Goal: Information Seeking & Learning: Learn about a topic

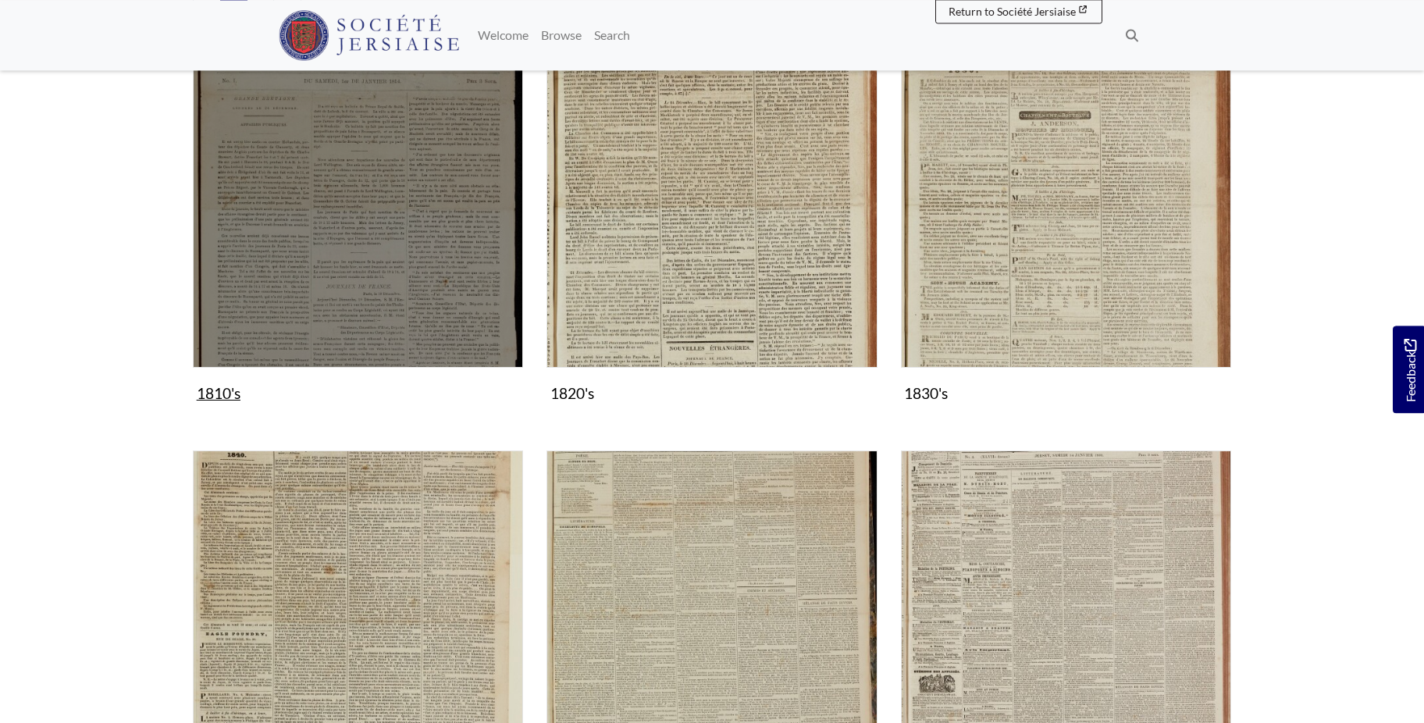
scroll to position [557, 0]
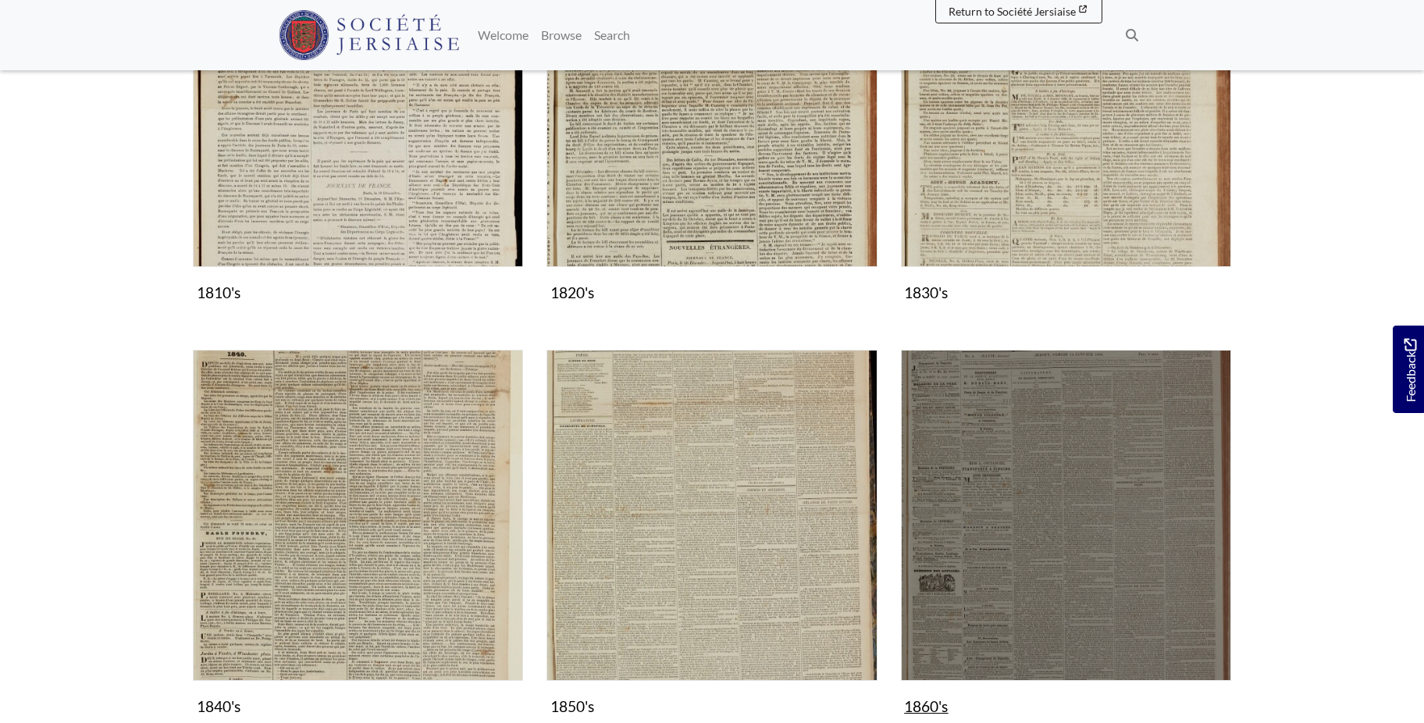
click at [1049, 443] on img "Subcollection" at bounding box center [1066, 515] width 330 height 330
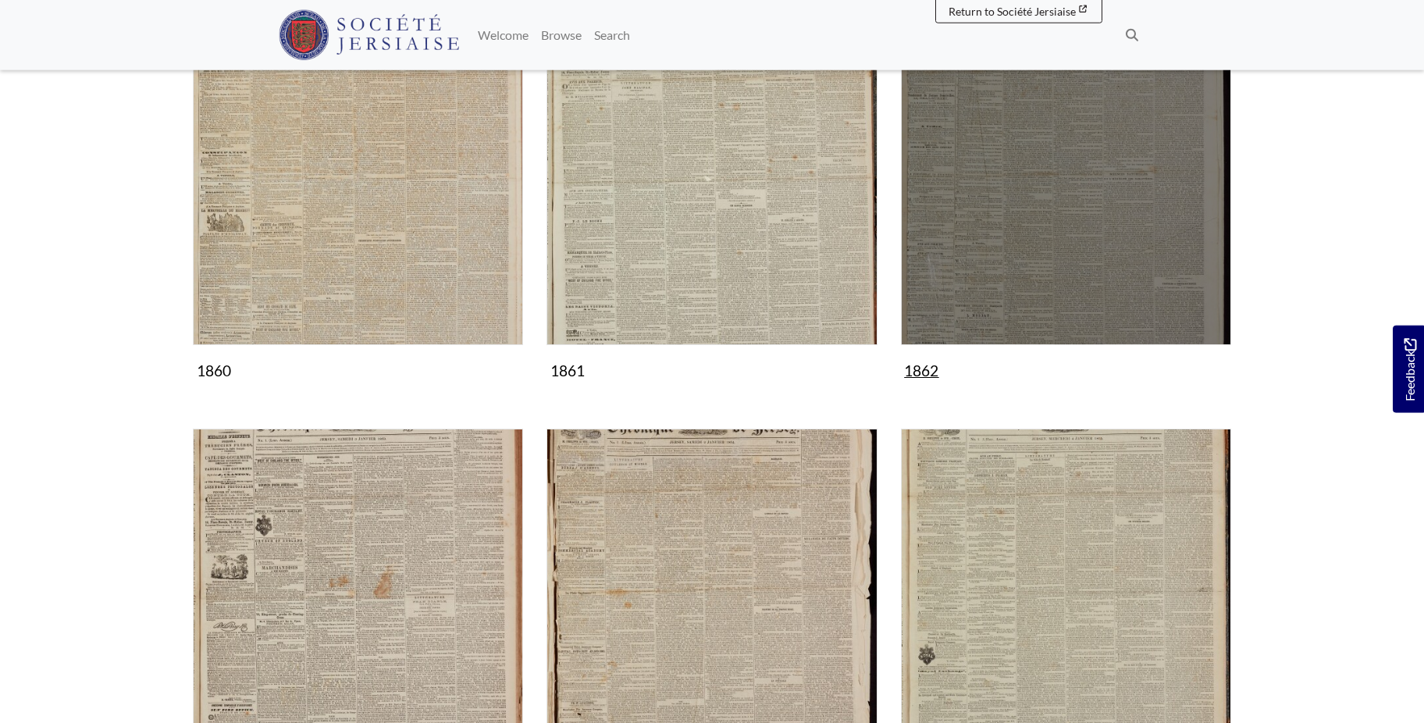
scroll to position [319, 0]
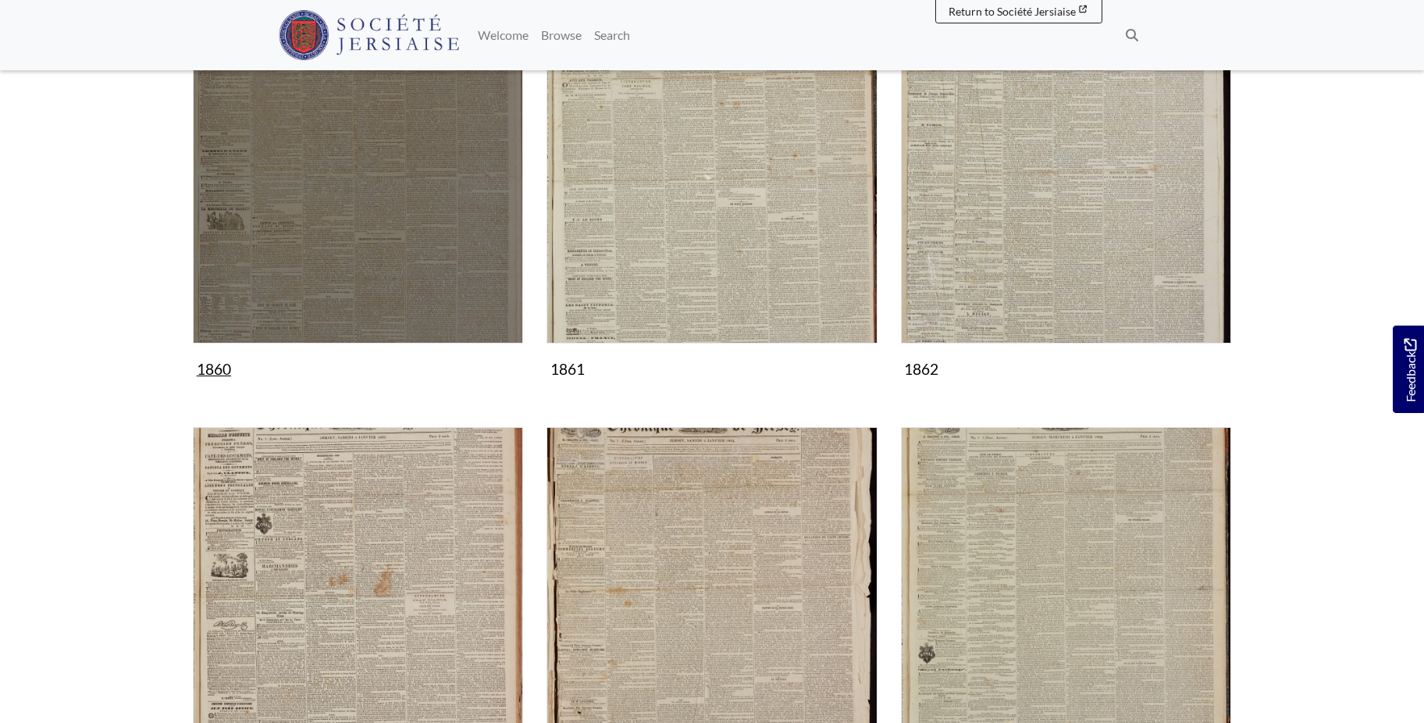
click at [368, 197] on img "Subcollection" at bounding box center [358, 178] width 330 height 330
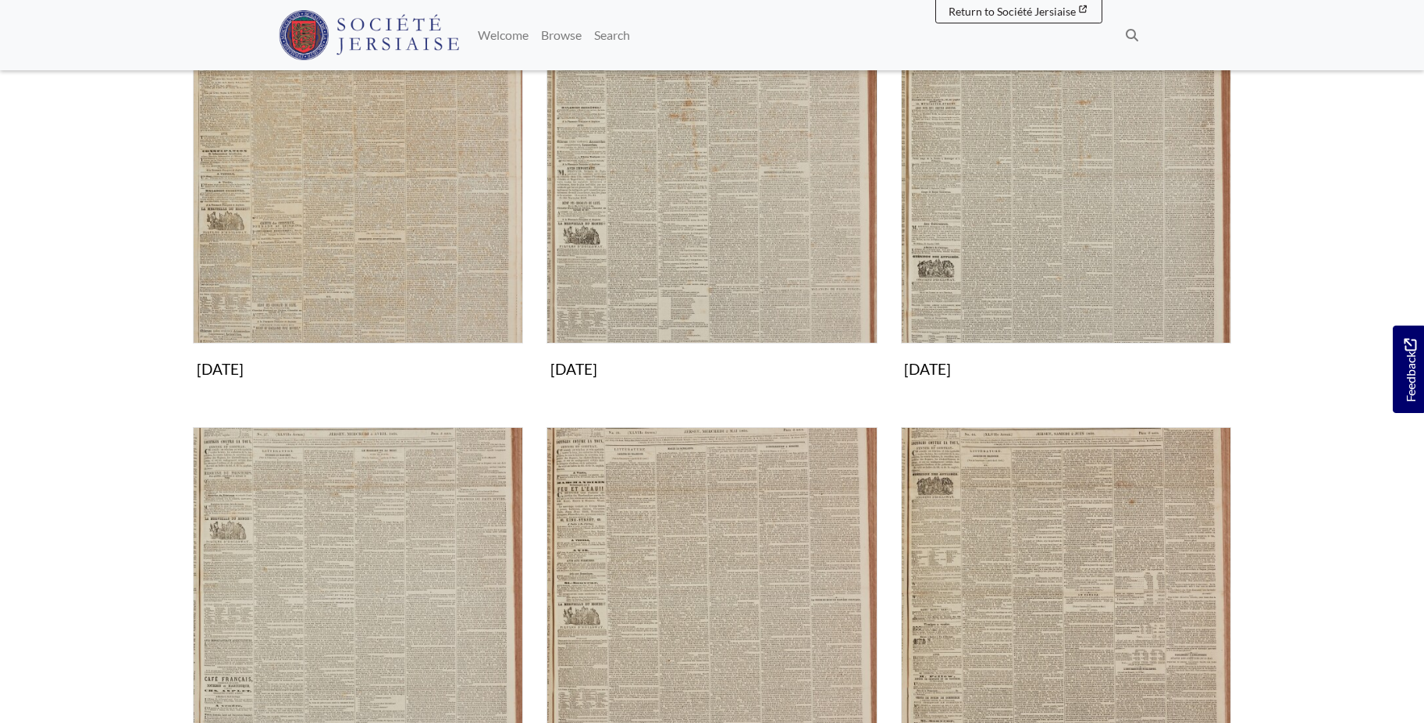
scroll to position [398, 0]
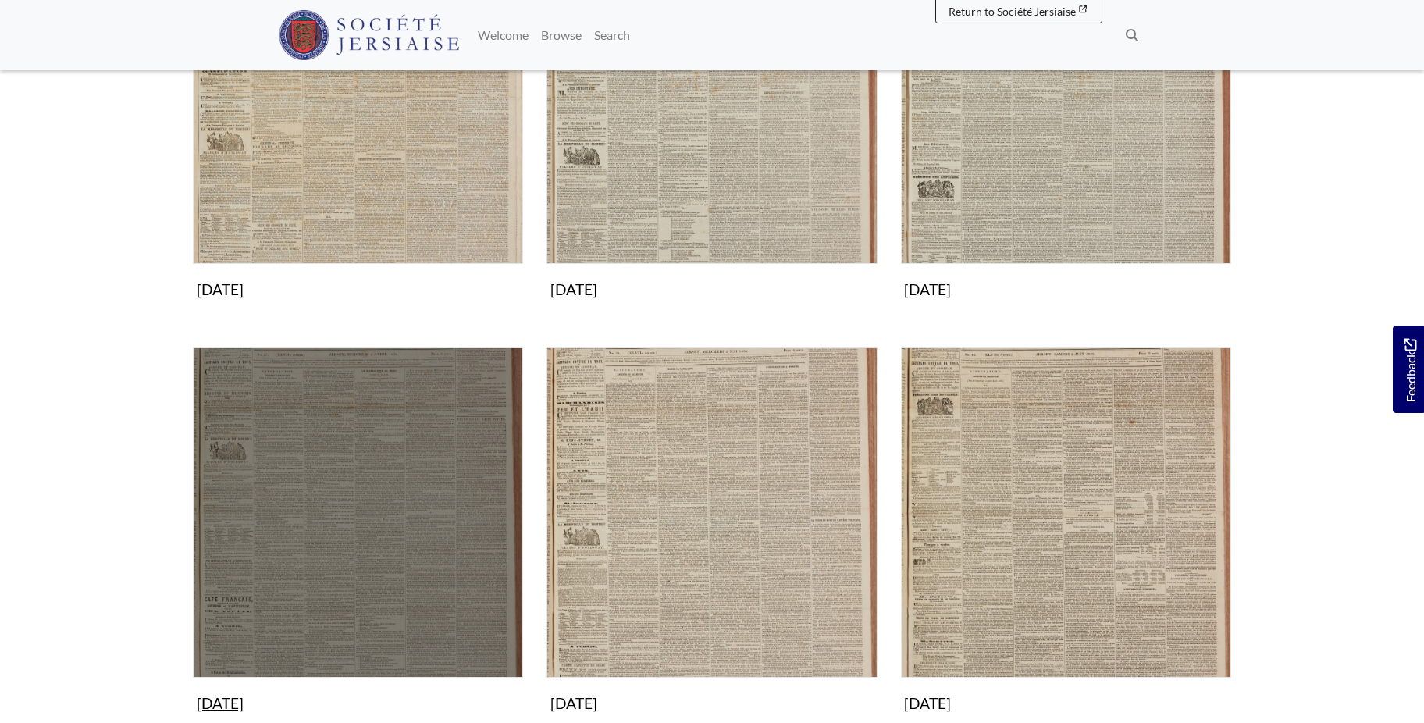
click at [350, 457] on img "Subcollection" at bounding box center [358, 512] width 330 height 330
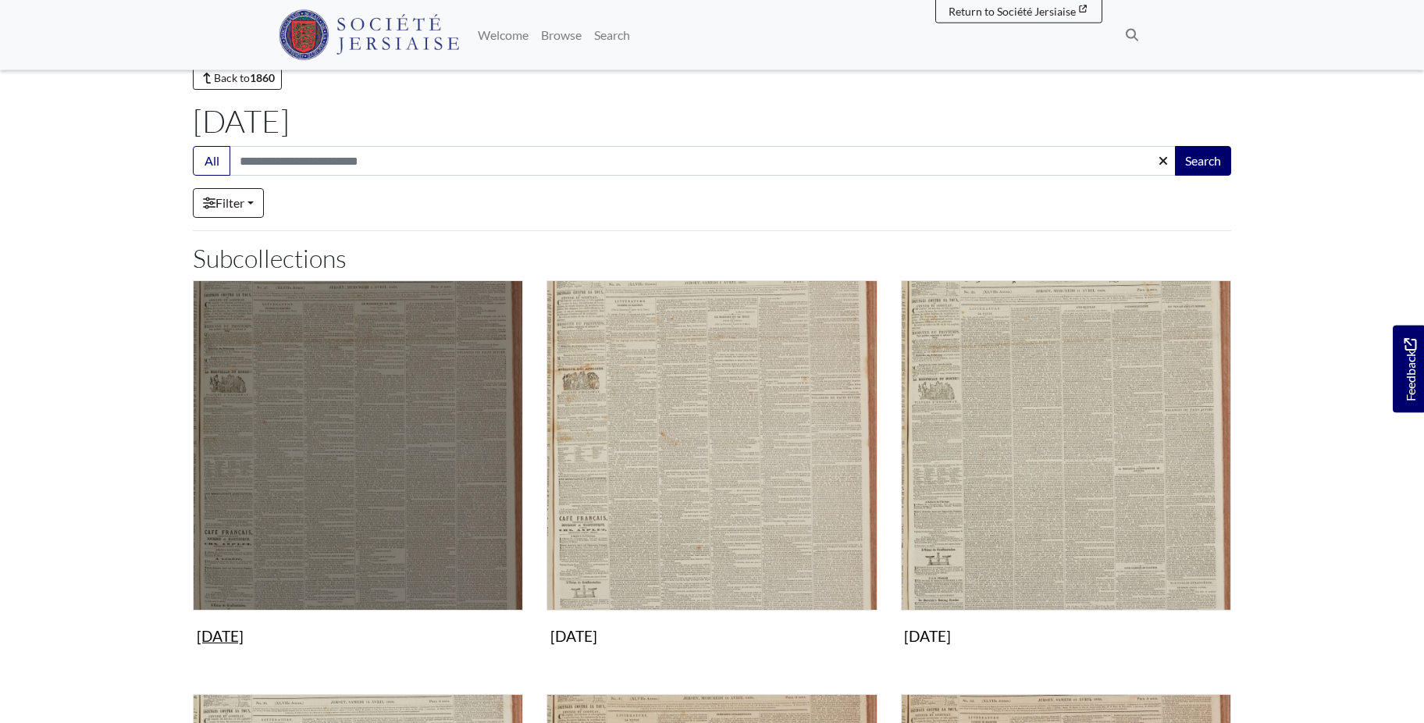
scroll to position [80, 0]
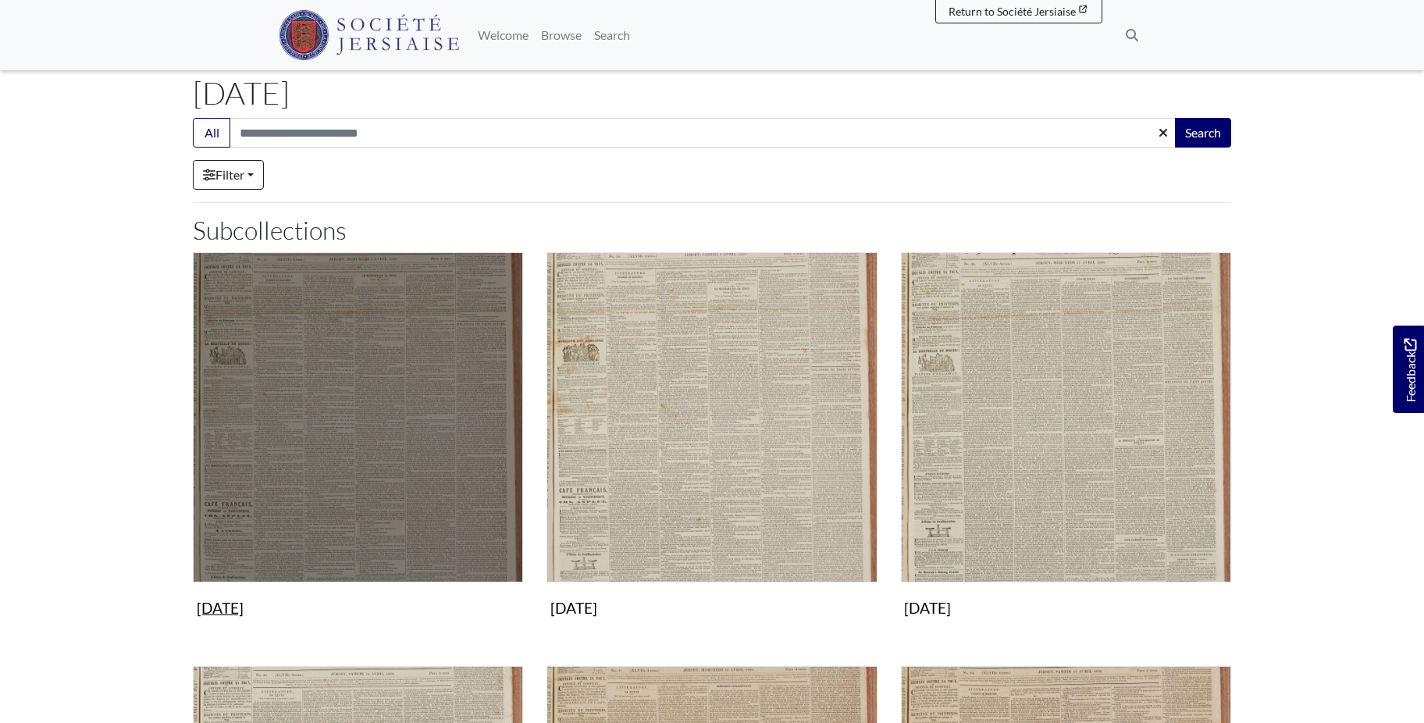
click at [377, 454] on img "Subcollection" at bounding box center [358, 417] width 330 height 330
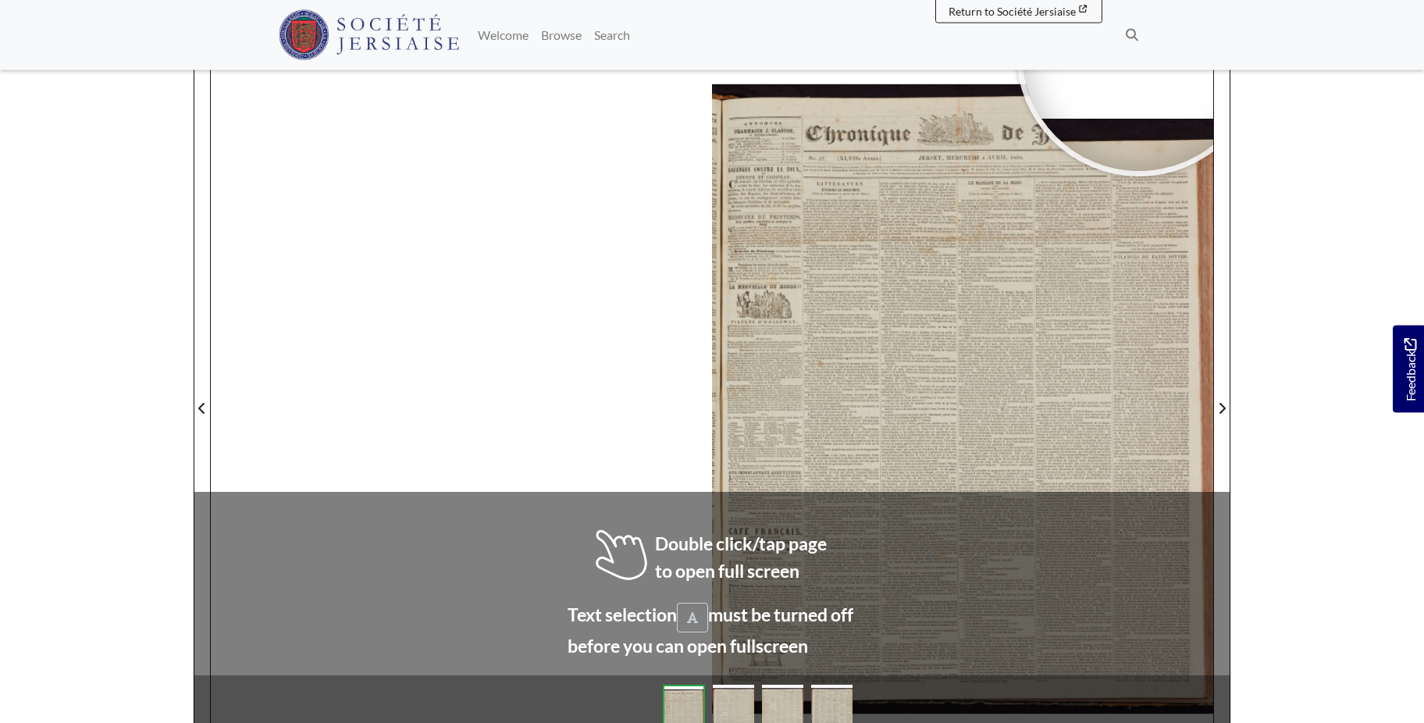
scroll to position [204, 0]
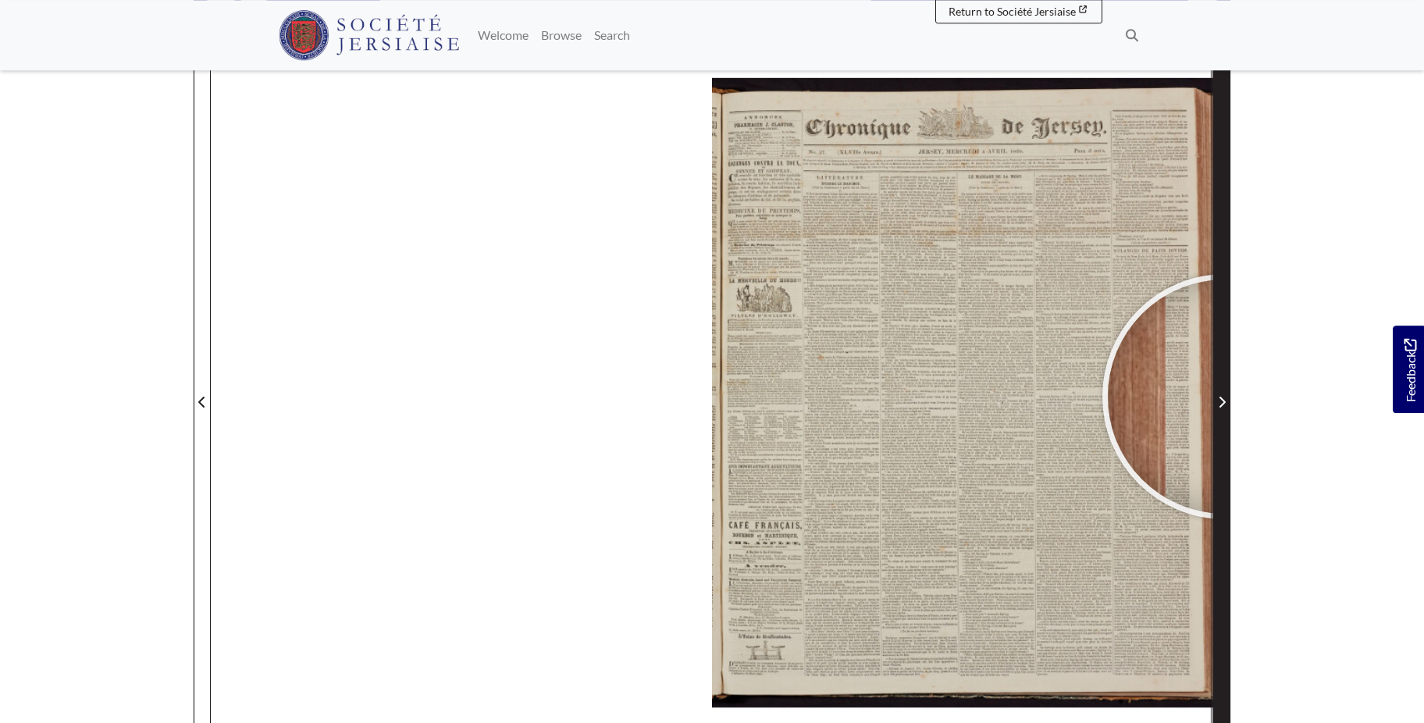
click at [1225, 397] on span "Next Page" at bounding box center [1222, 402] width 16 height 19
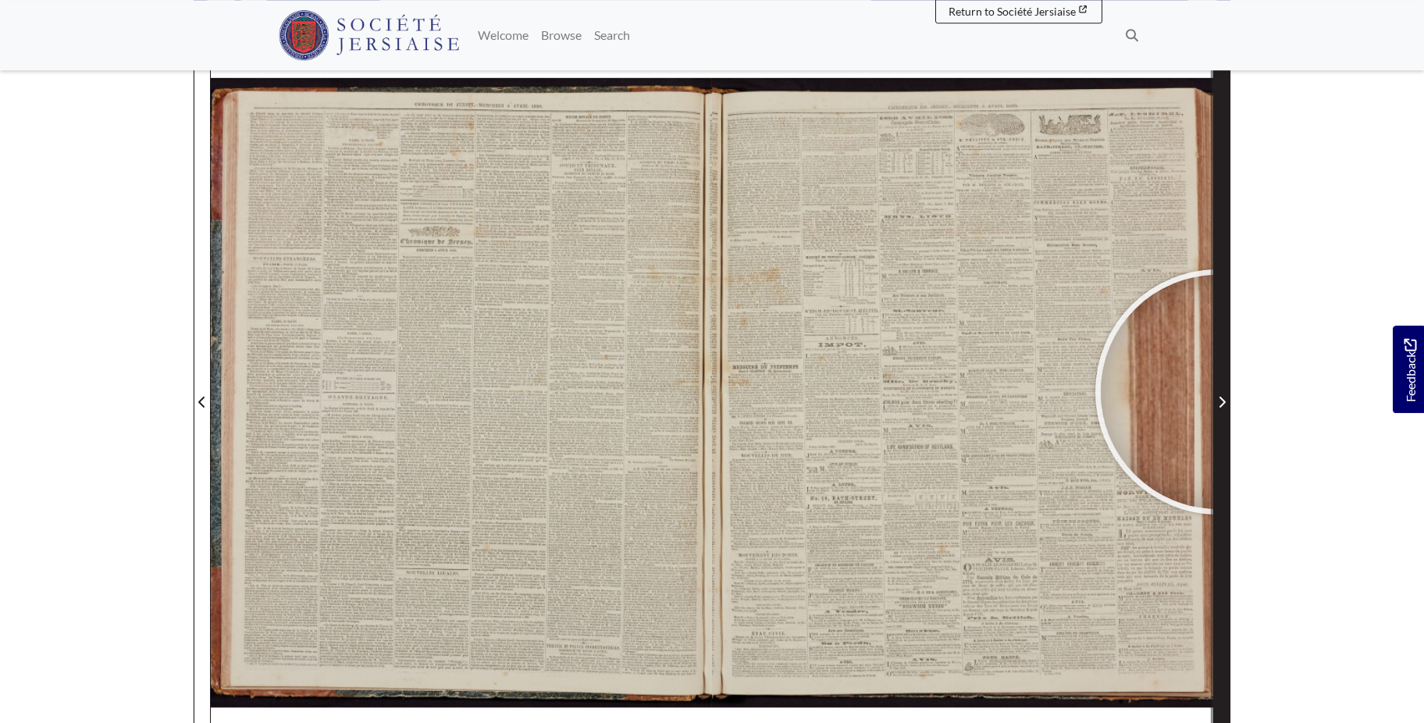
click at [1218, 392] on span "Next Page" at bounding box center [1222, 392] width 16 height 707
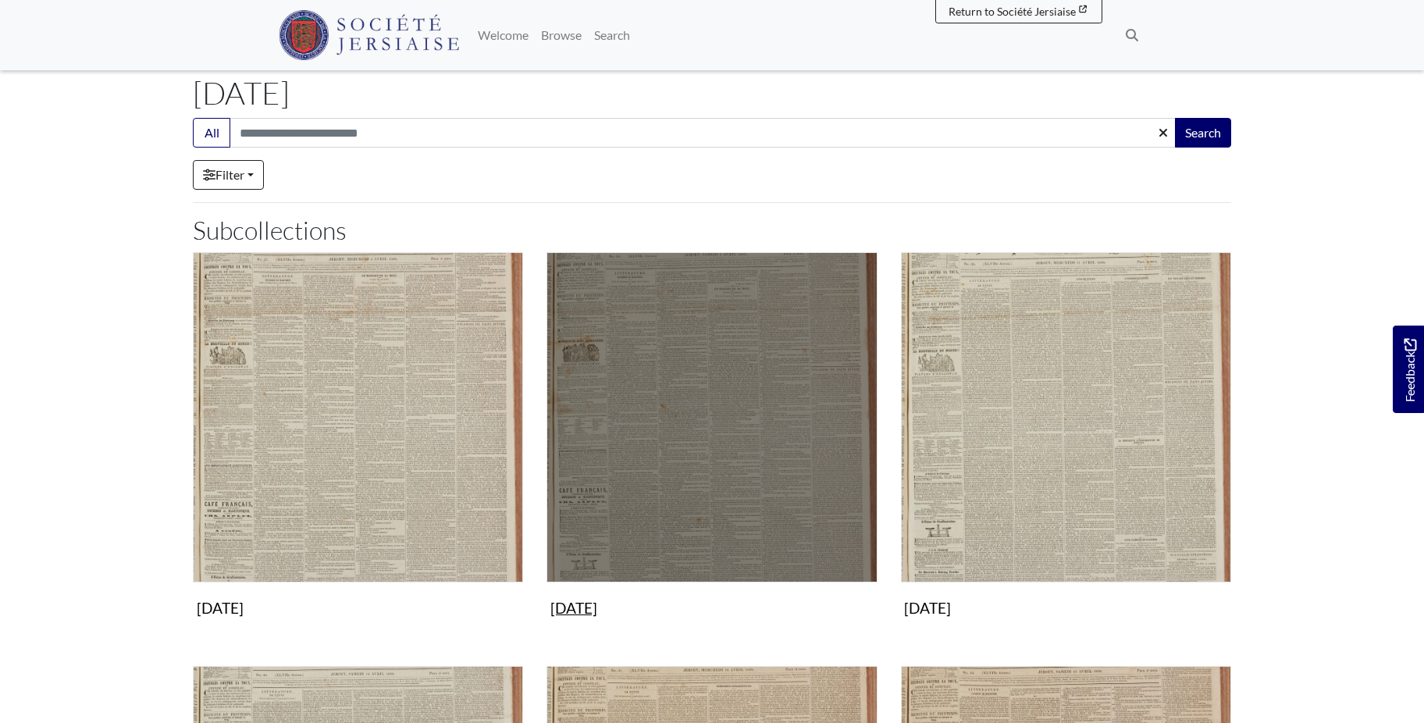
scroll to position [80, 0]
click at [735, 347] on img "Subcollection" at bounding box center [711, 417] width 330 height 330
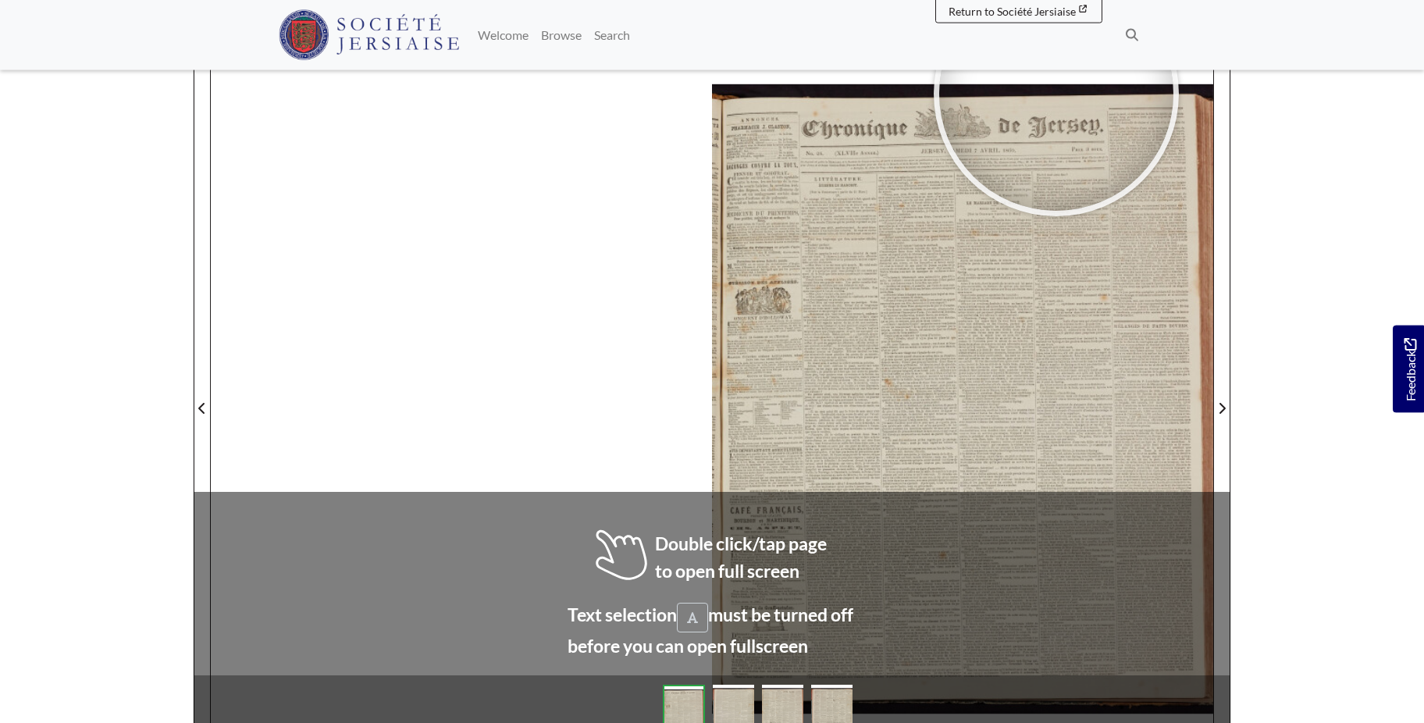
scroll to position [201, 0]
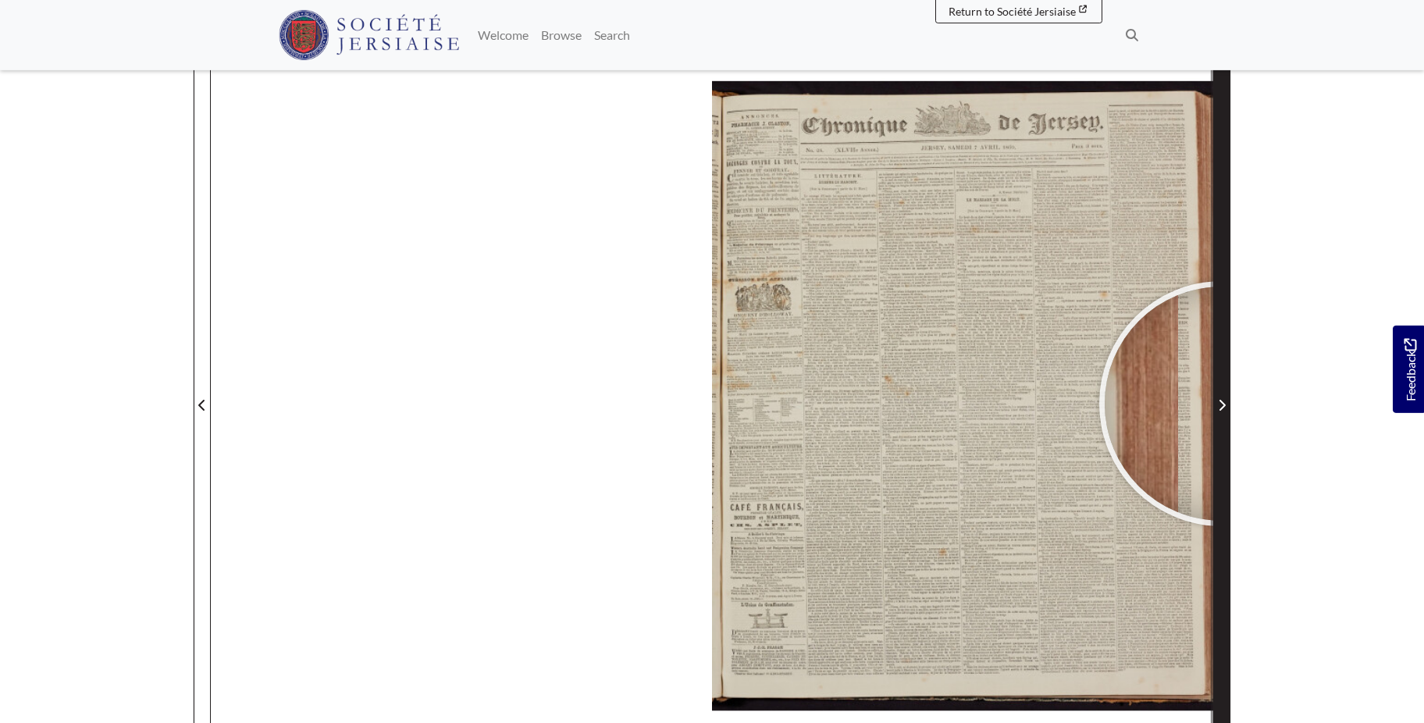
click at [1222, 404] on icon "Next Page" at bounding box center [1222, 405] width 6 height 11
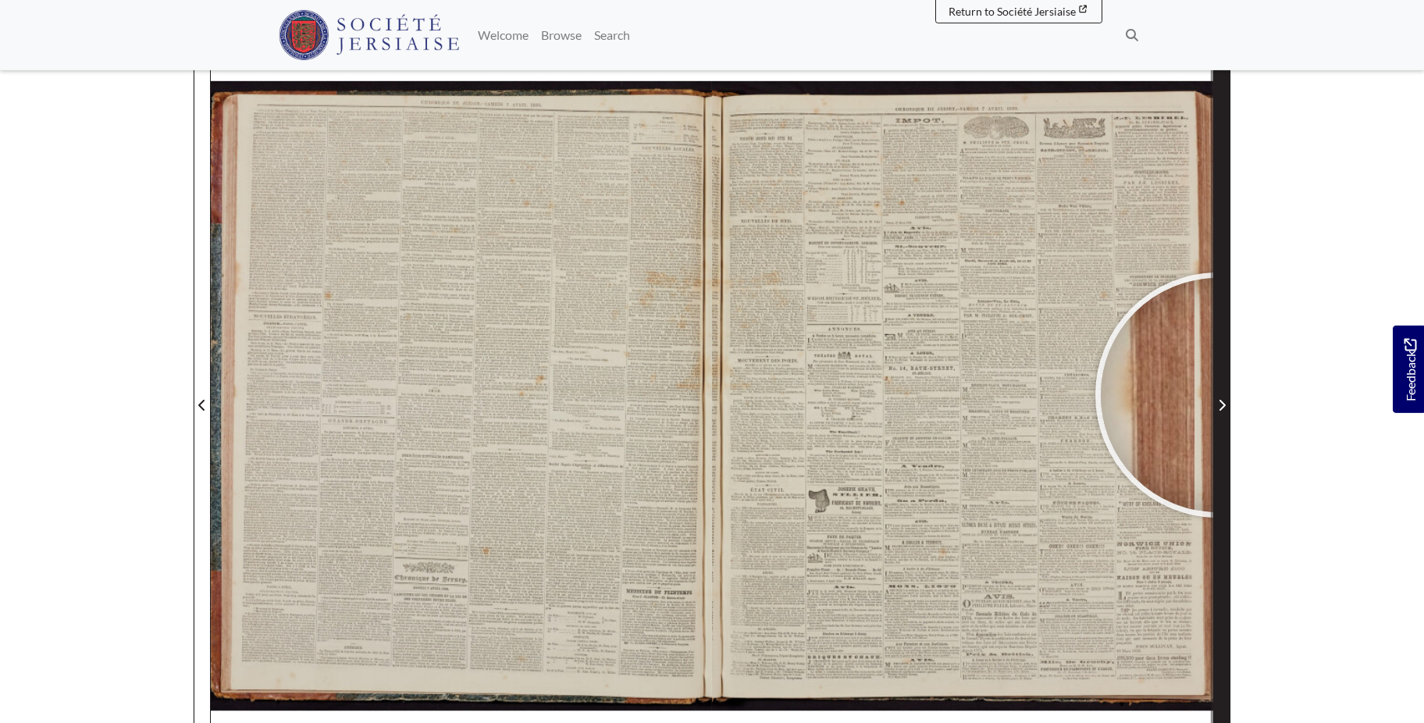
click at [1218, 395] on span "Next Page" at bounding box center [1222, 395] width 16 height 707
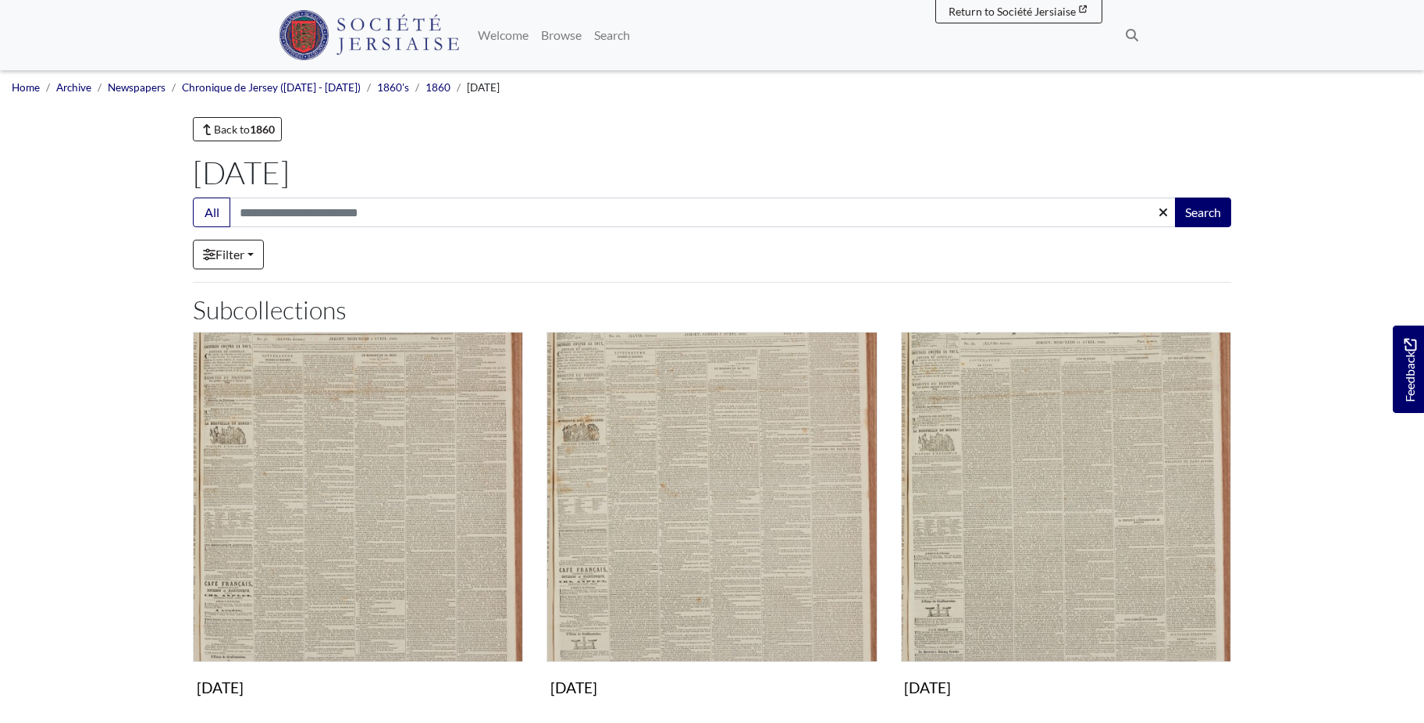
scroll to position [80, 0]
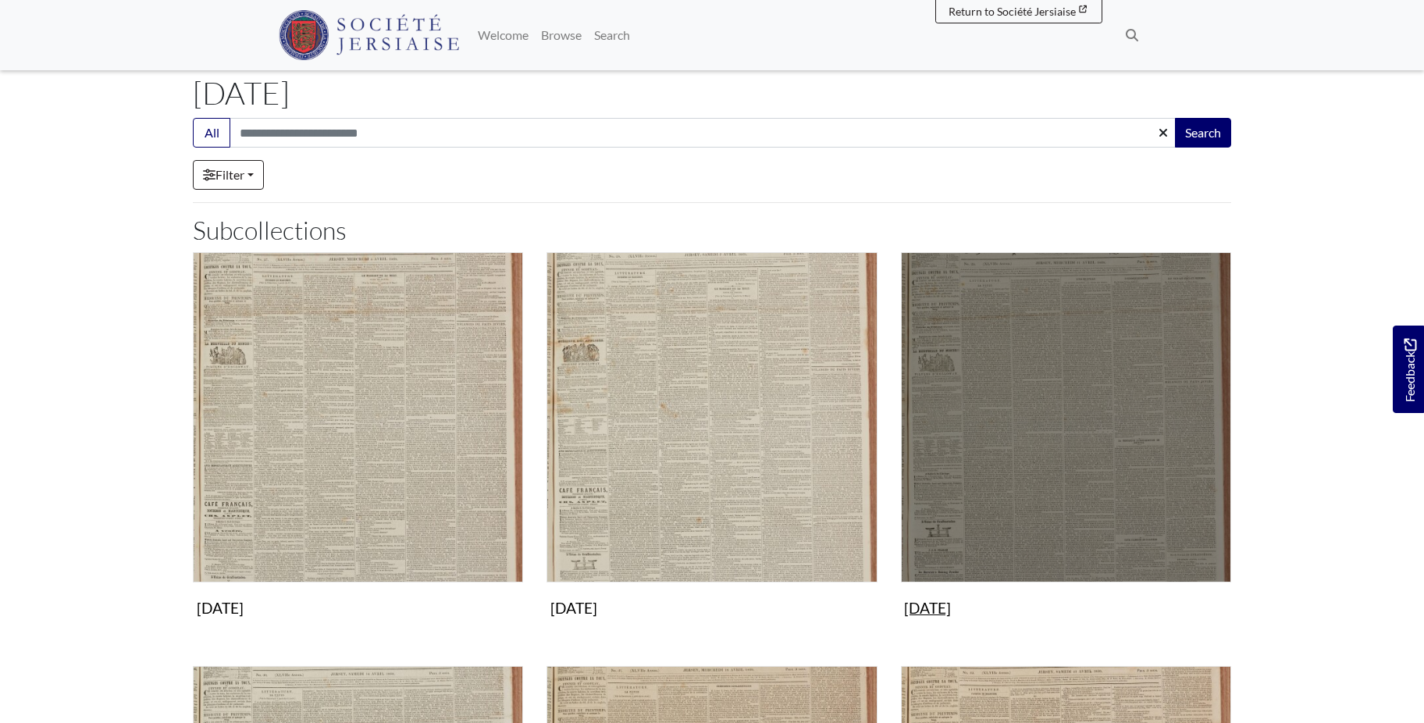
click at [1086, 408] on img "Subcollection" at bounding box center [1066, 417] width 330 height 330
drag, startPoint x: 0, startPoint y: 0, endPoint x: 1085, endPoint y: 408, distance: 1159.5
click at [1085, 408] on img "Subcollection" at bounding box center [1066, 417] width 330 height 330
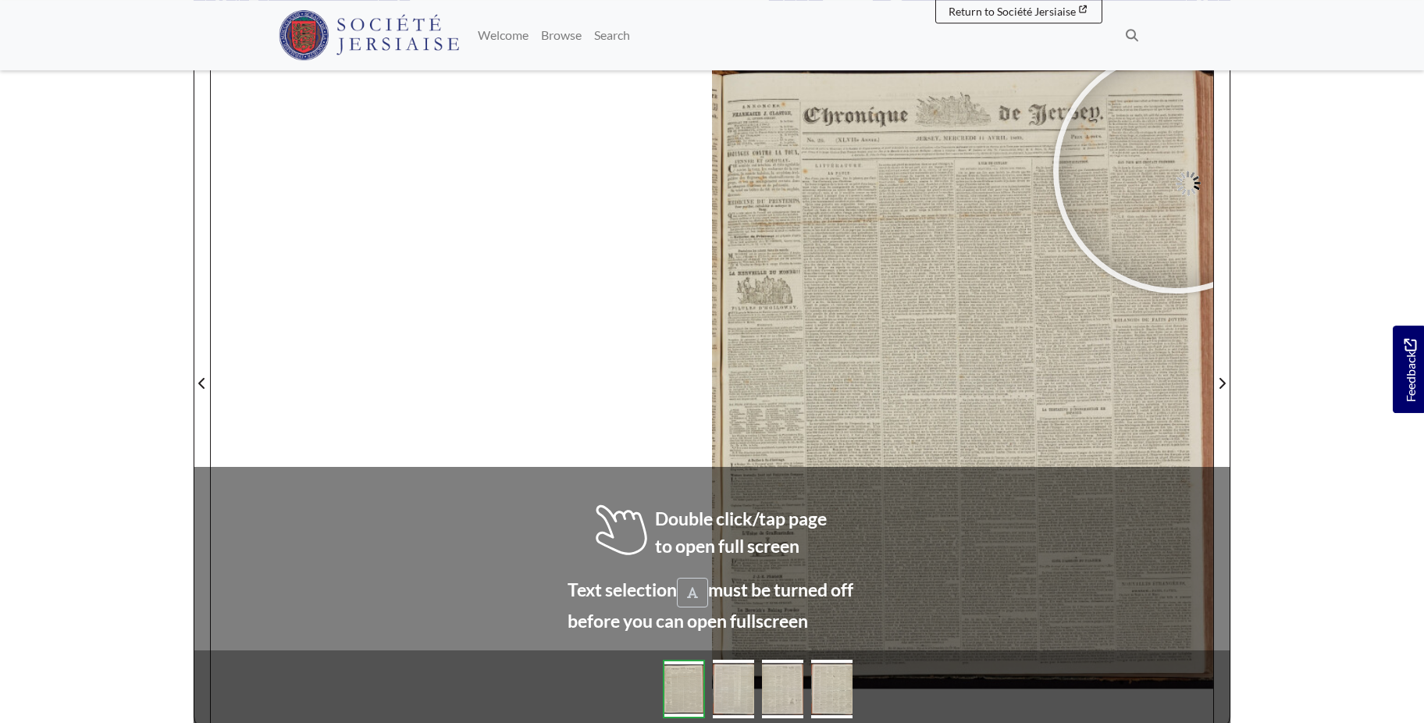
scroll to position [226, 0]
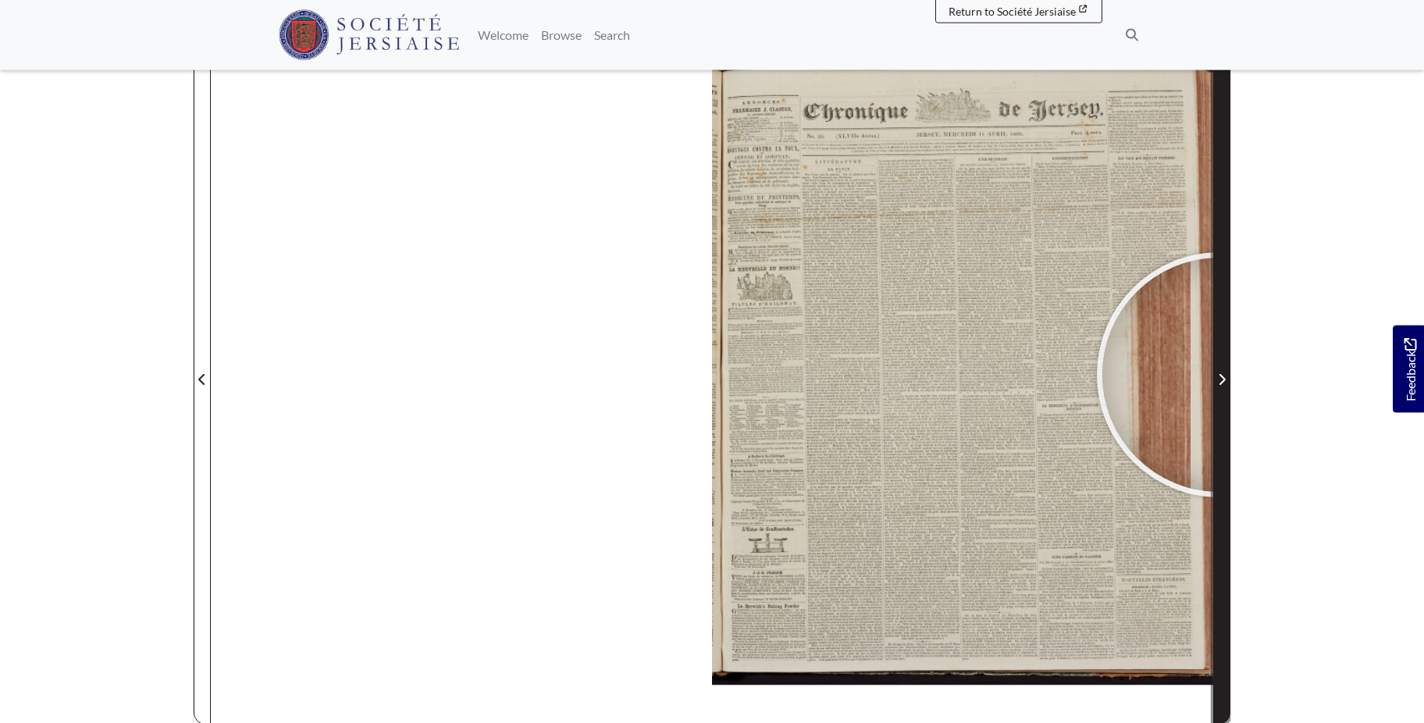
click at [1219, 375] on icon "Next Page" at bounding box center [1222, 379] width 8 height 12
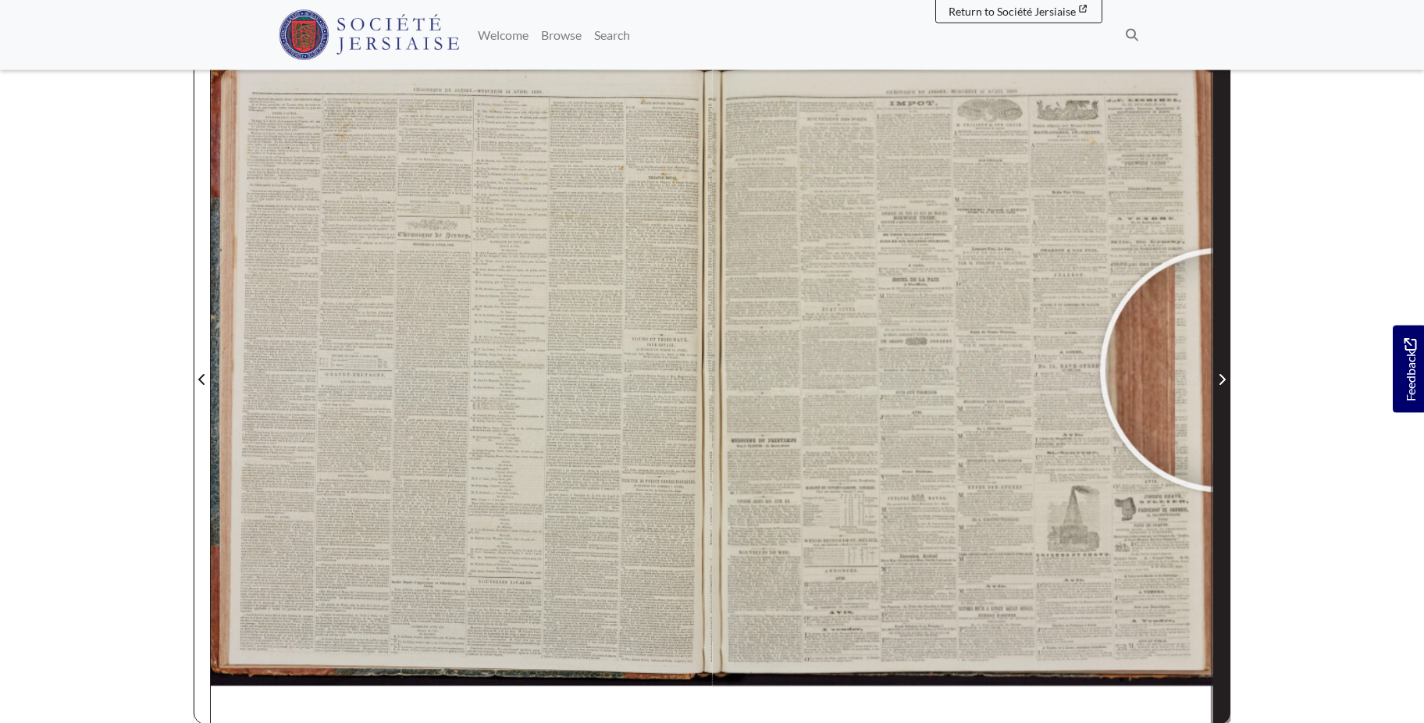
click at [1223, 370] on span "Next Page" at bounding box center [1222, 379] width 16 height 19
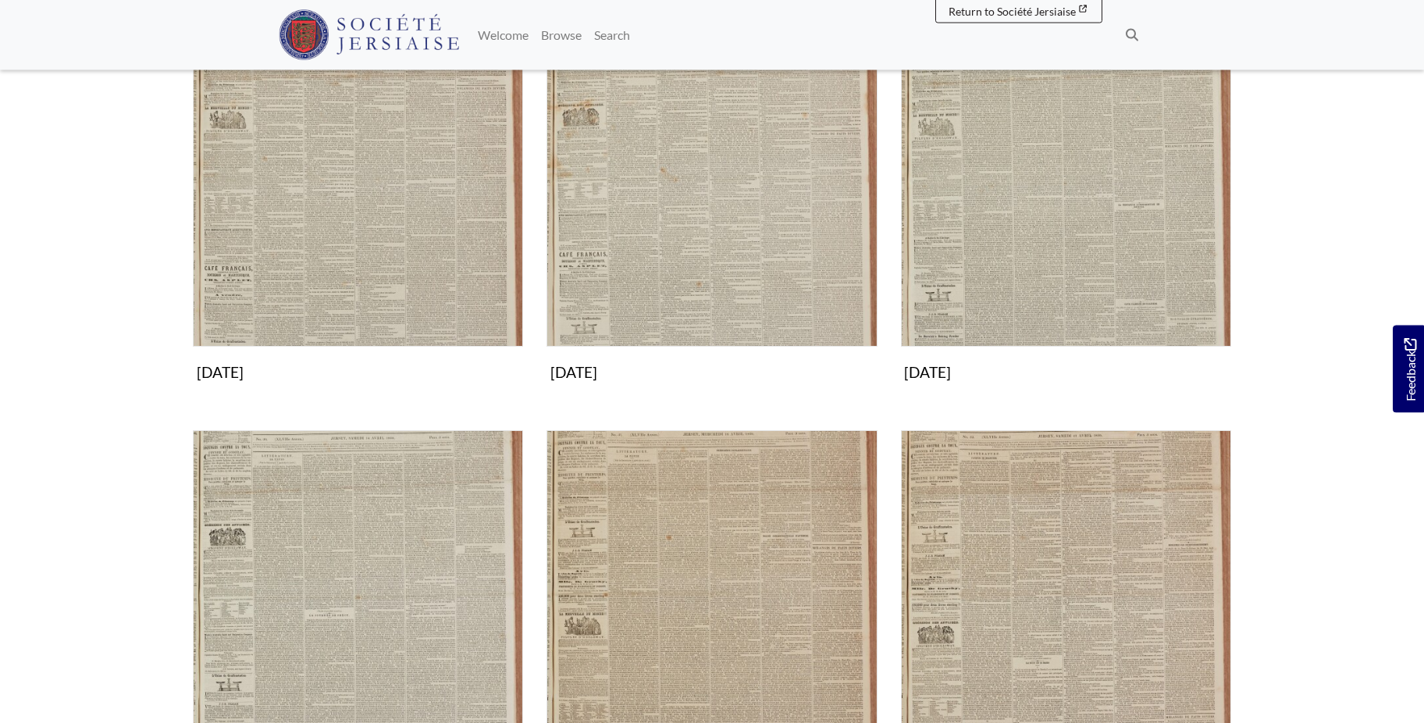
scroll to position [398, 0]
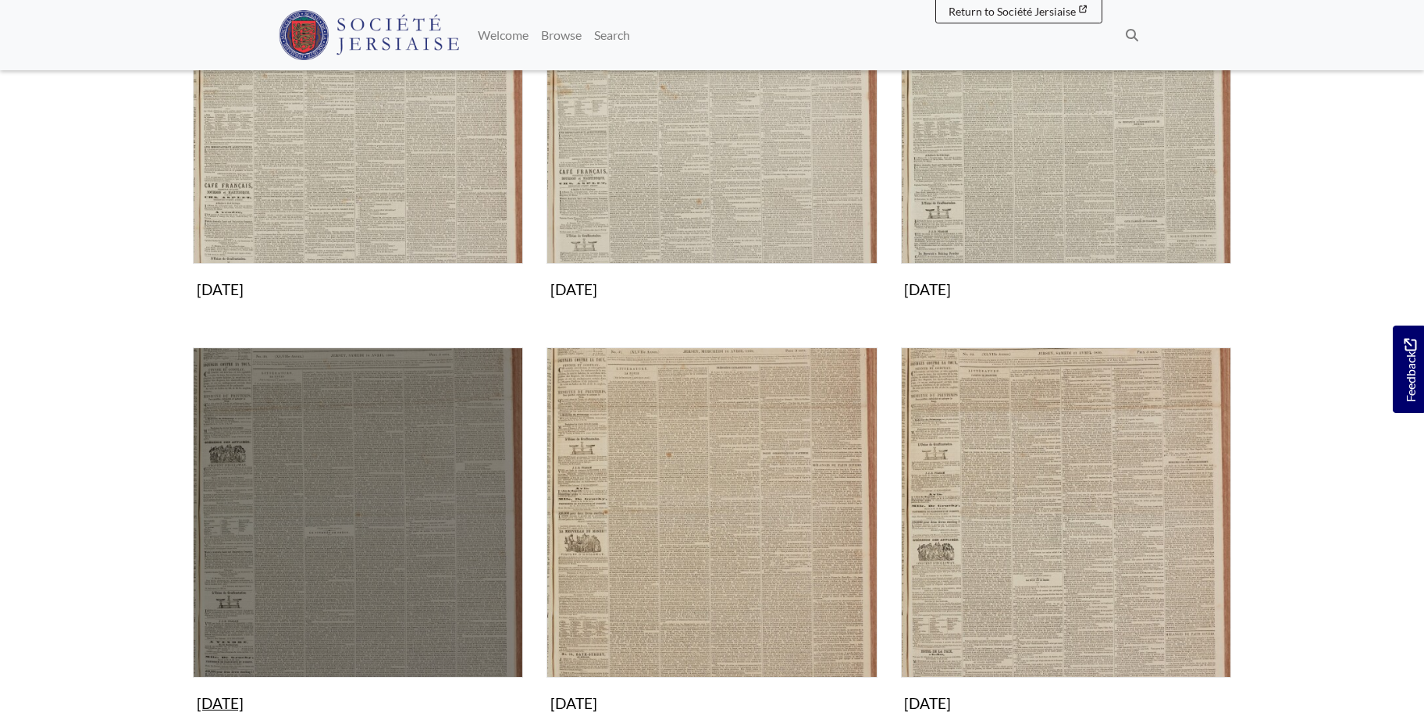
click at [424, 434] on img "Subcollection" at bounding box center [358, 512] width 330 height 330
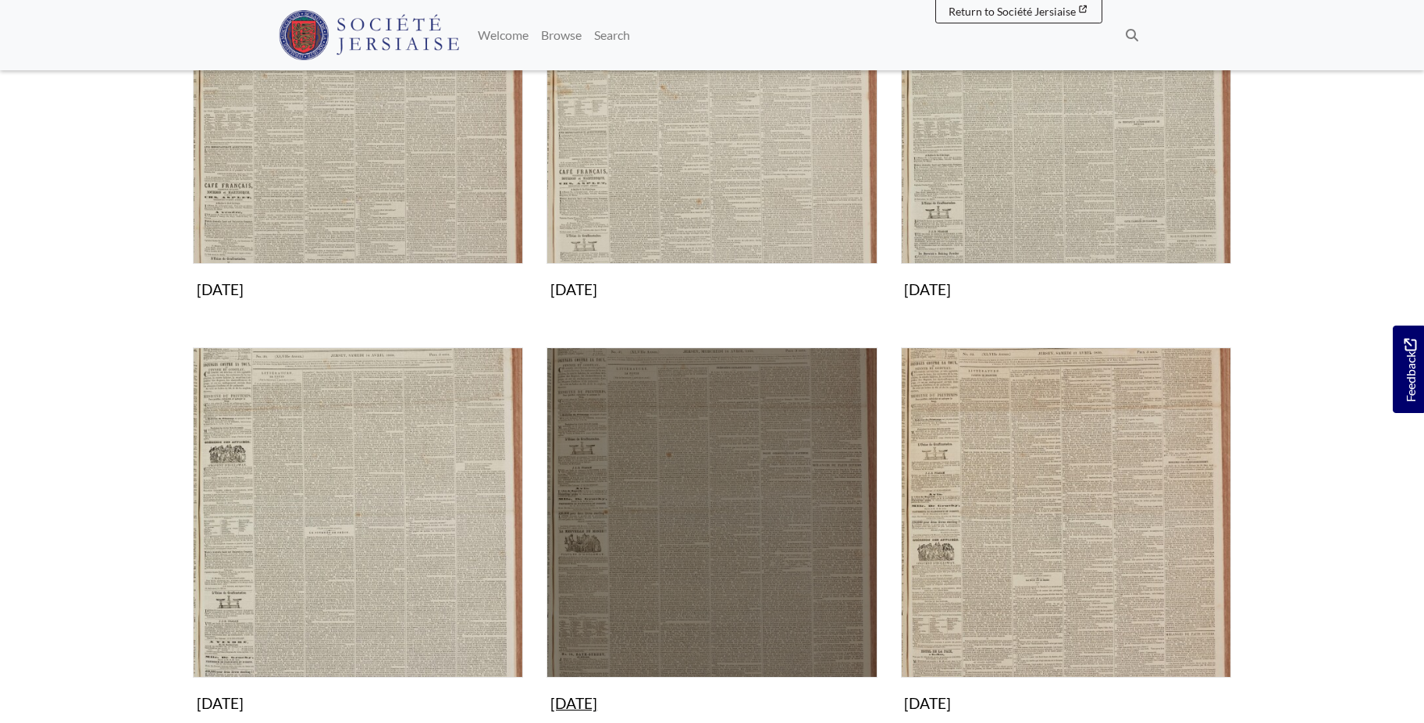
click at [749, 456] on img "Subcollection" at bounding box center [711, 512] width 330 height 330
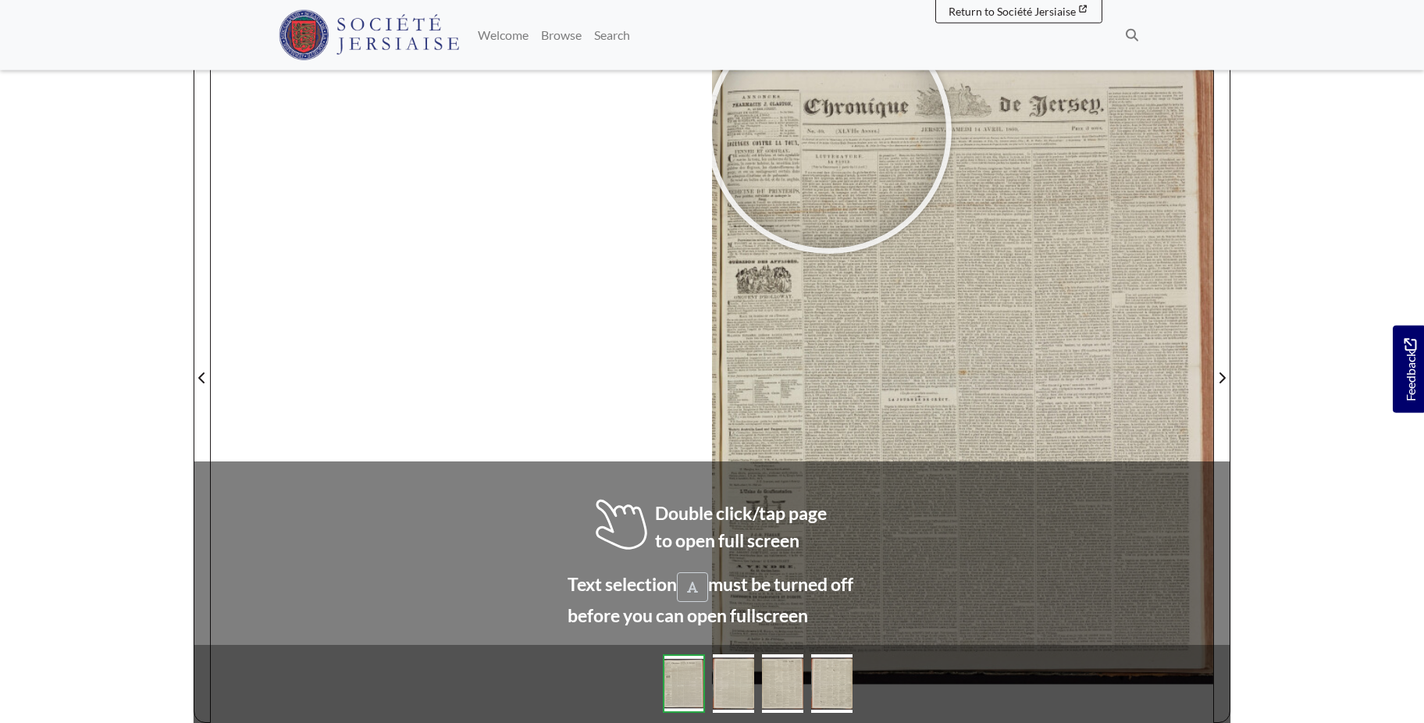
scroll to position [241, 0]
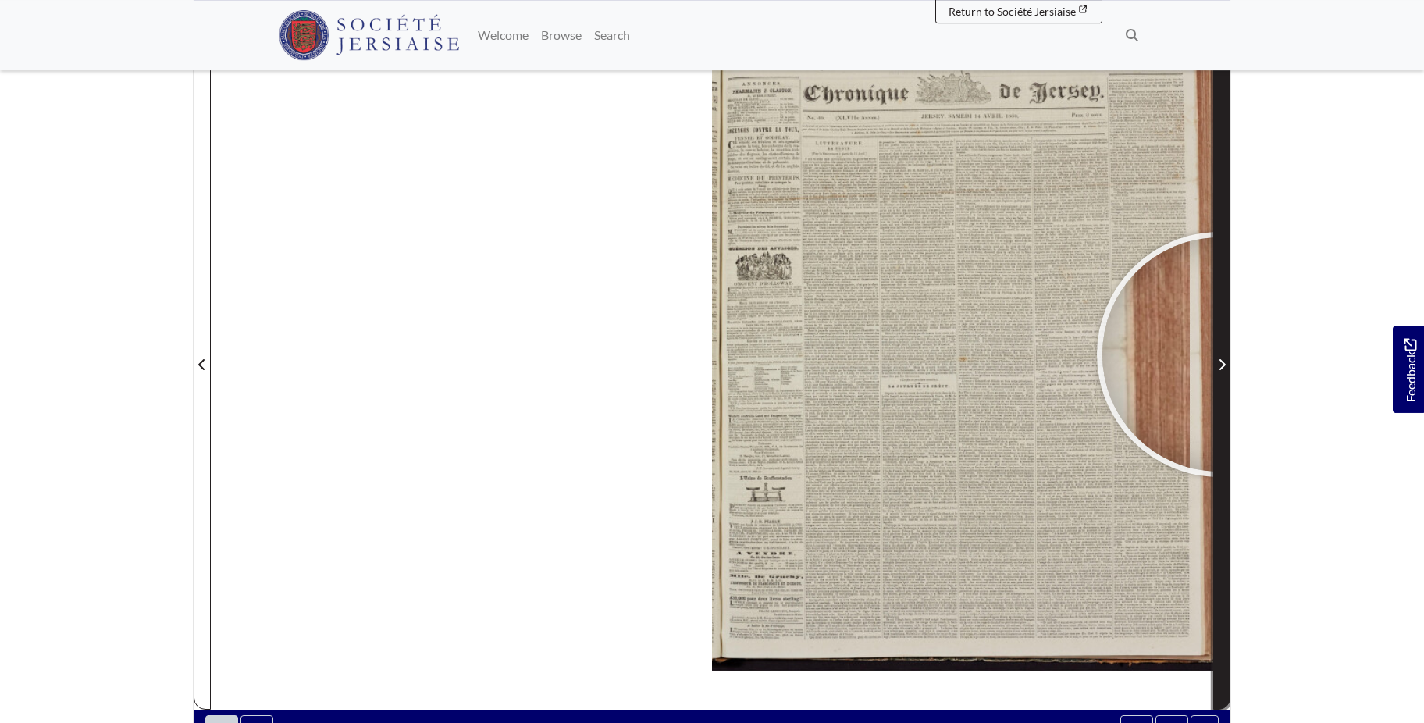
click at [1219, 354] on span "Next Page" at bounding box center [1222, 355] width 16 height 707
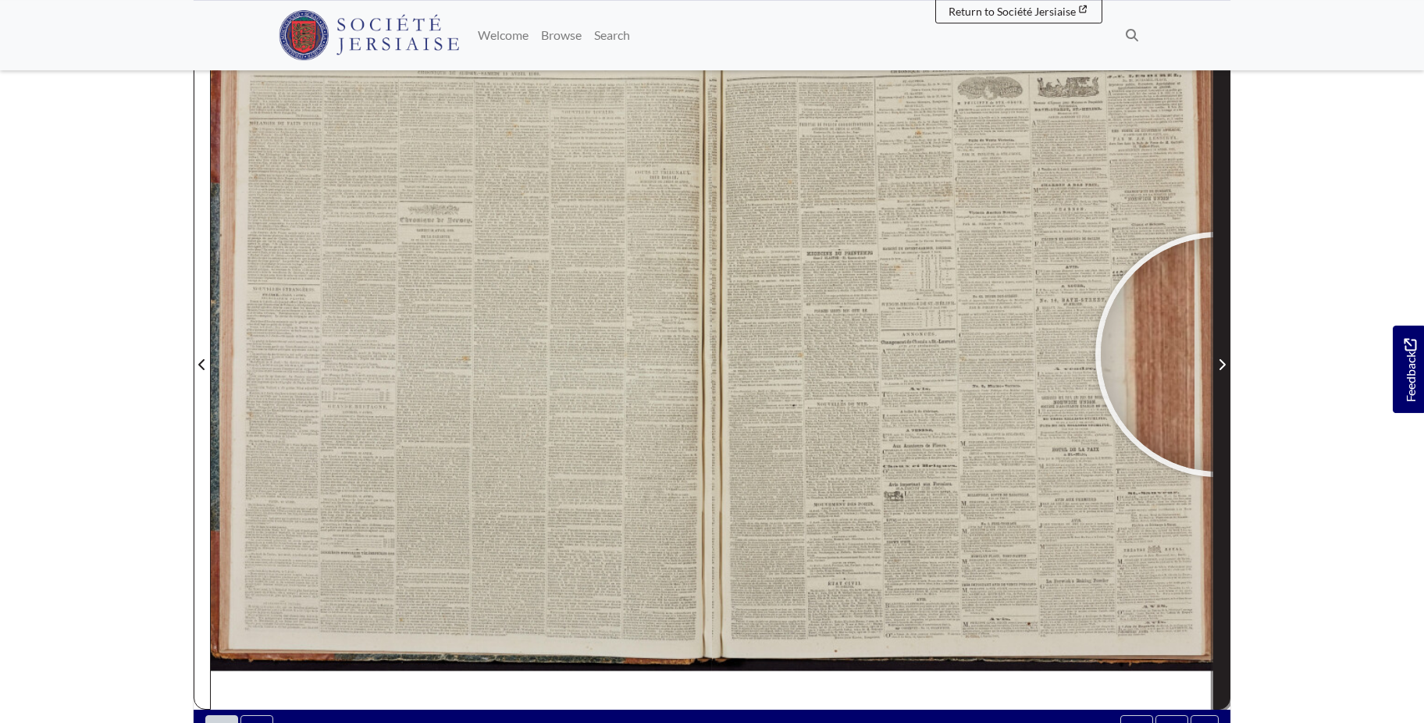
click at [1218, 354] on span "Next Page" at bounding box center [1222, 355] width 16 height 707
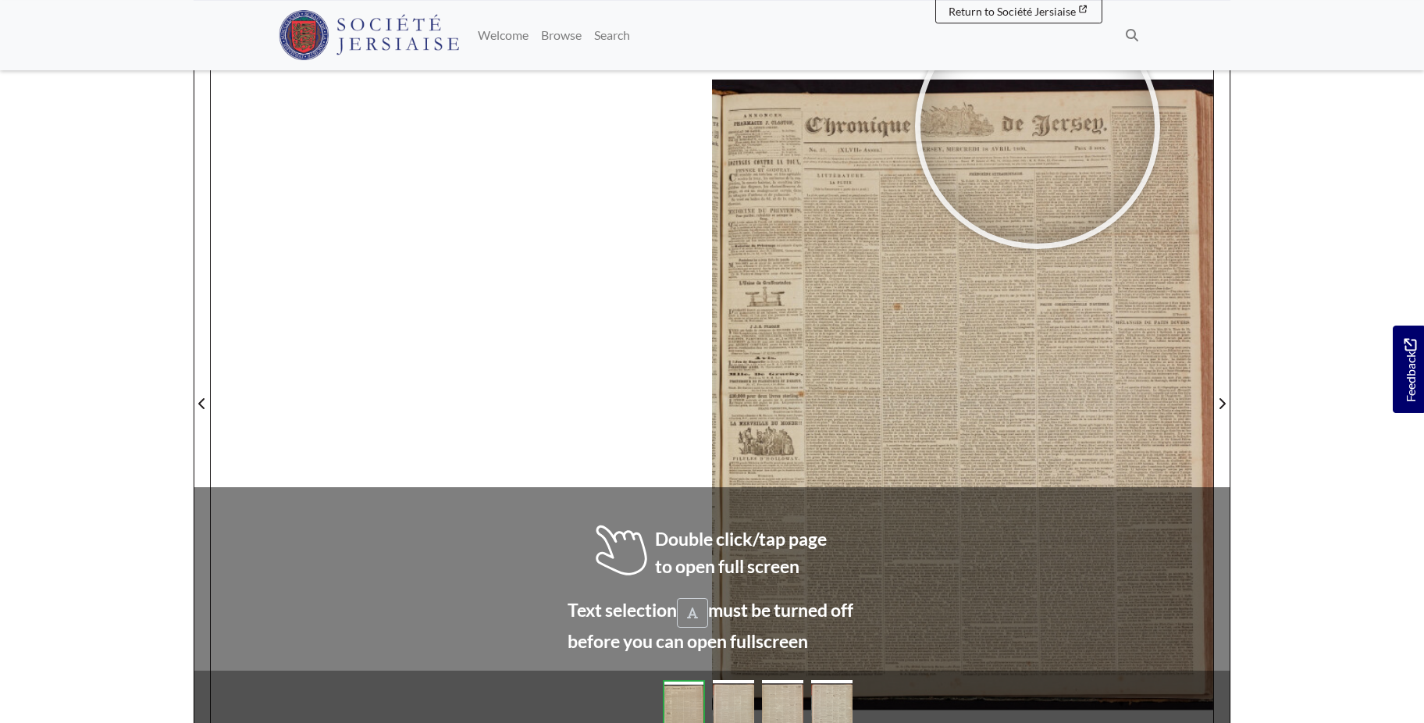
scroll to position [207, 0]
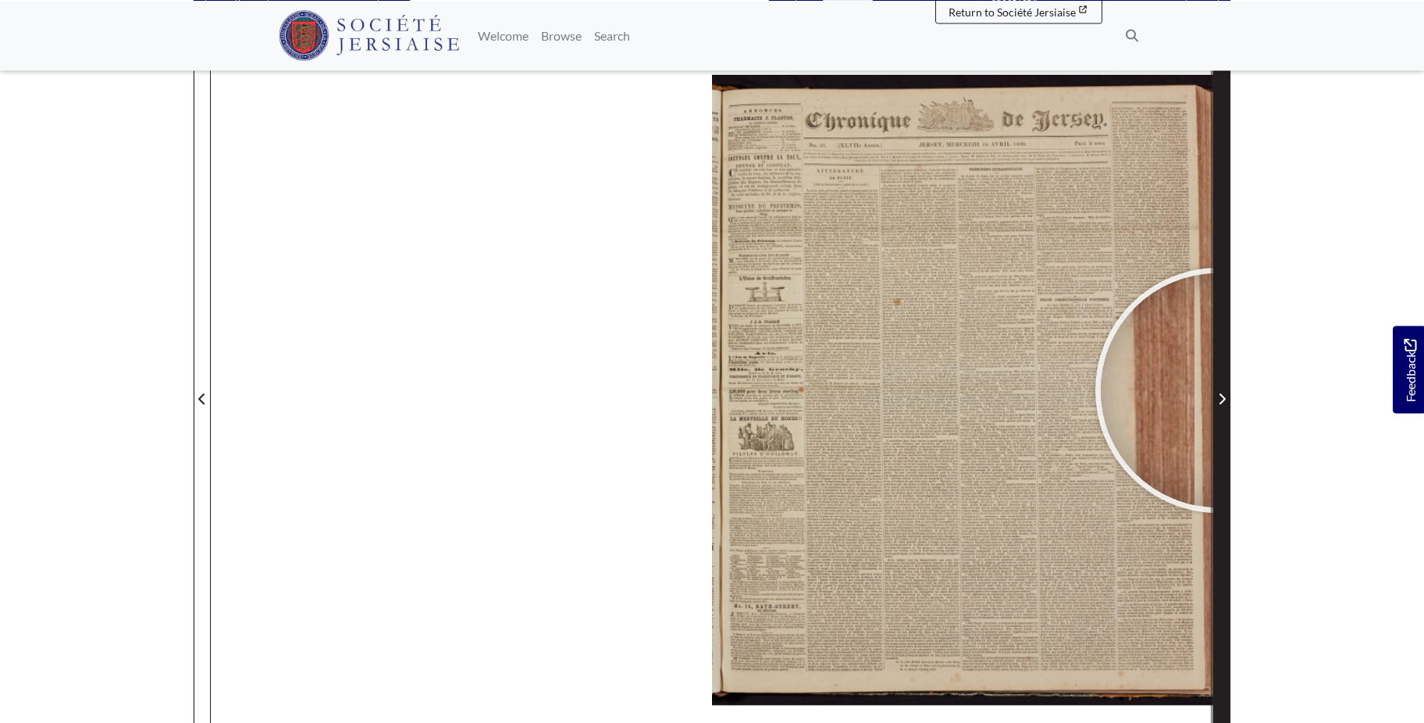
click at [1218, 390] on span "Next Page" at bounding box center [1222, 399] width 16 height 19
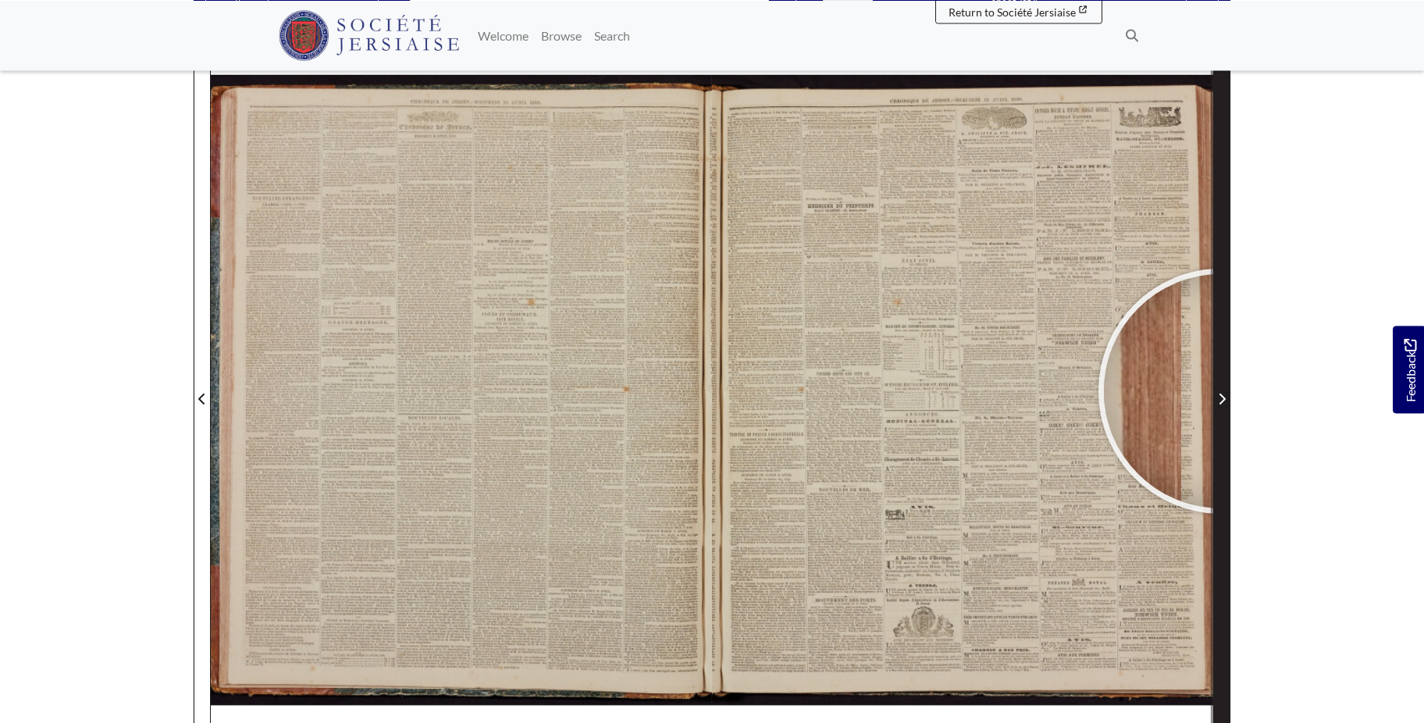
click at [1221, 391] on span "Next Page" at bounding box center [1222, 399] width 16 height 19
